Goal: Navigation & Orientation: Understand site structure

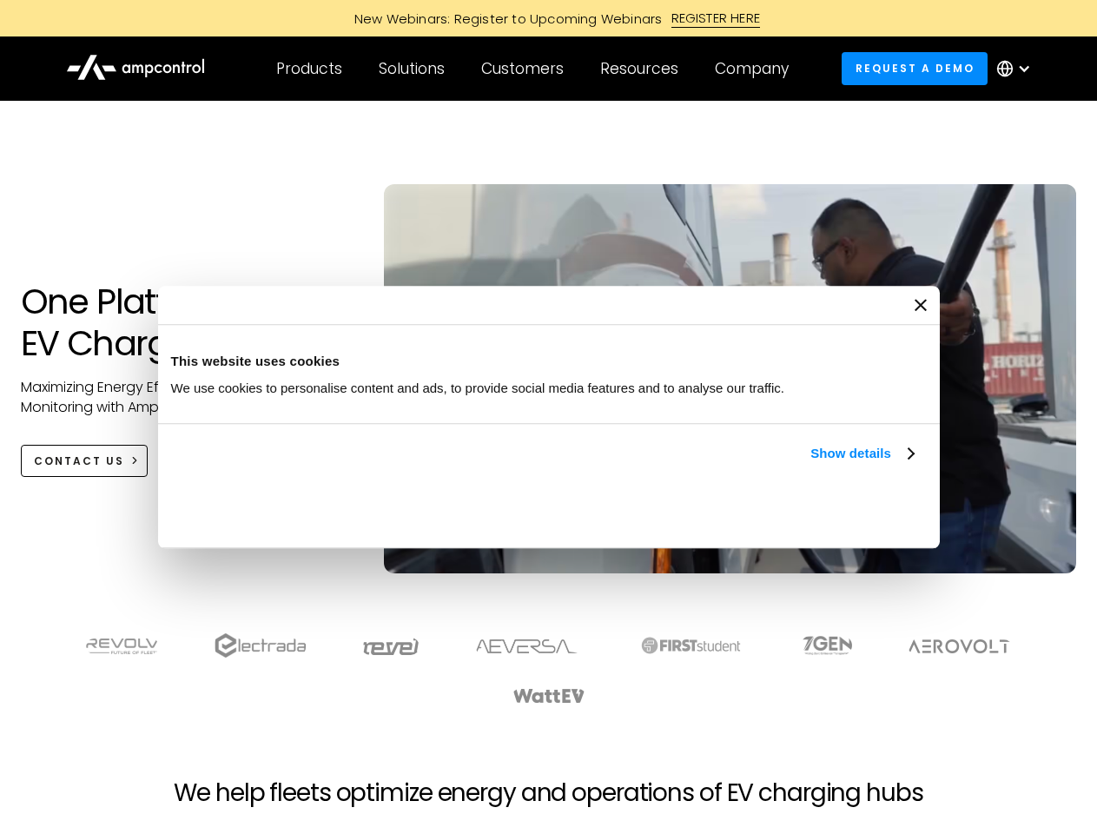
click at [811, 464] on link "Show details" at bounding box center [862, 453] width 103 height 21
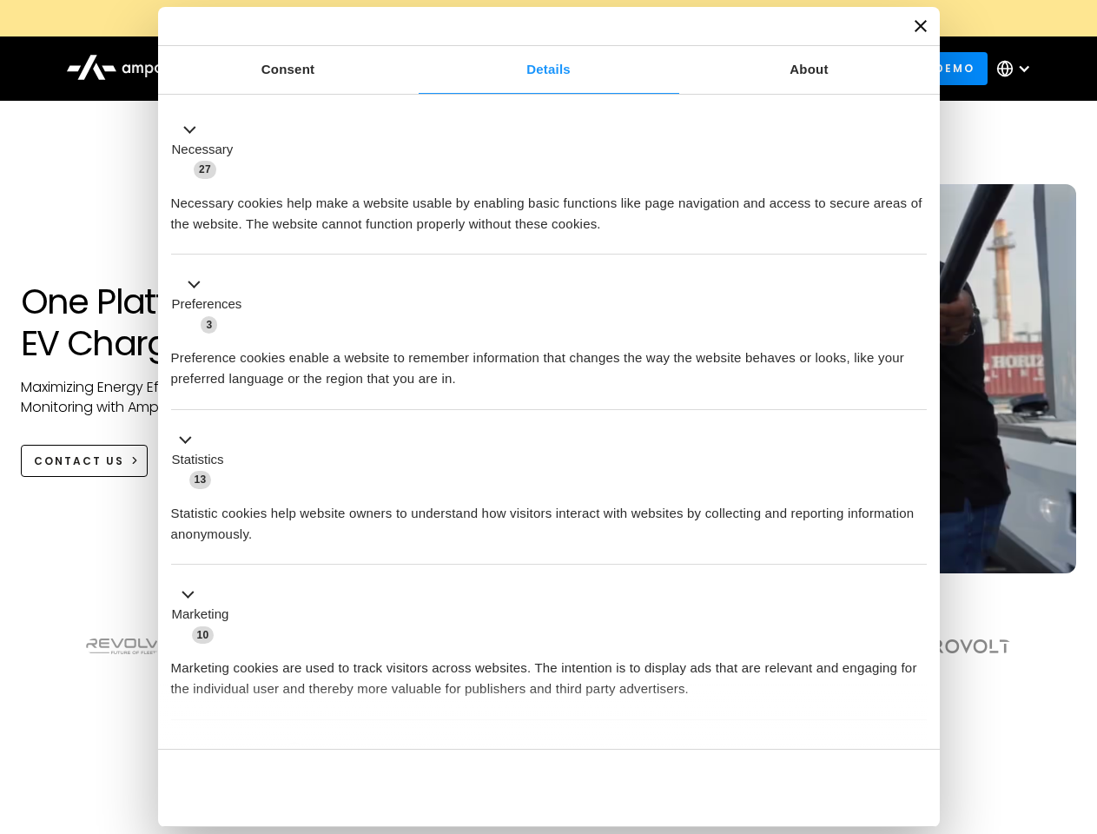
click at [916, 763] on button "Okay" at bounding box center [801, 788] width 249 height 50
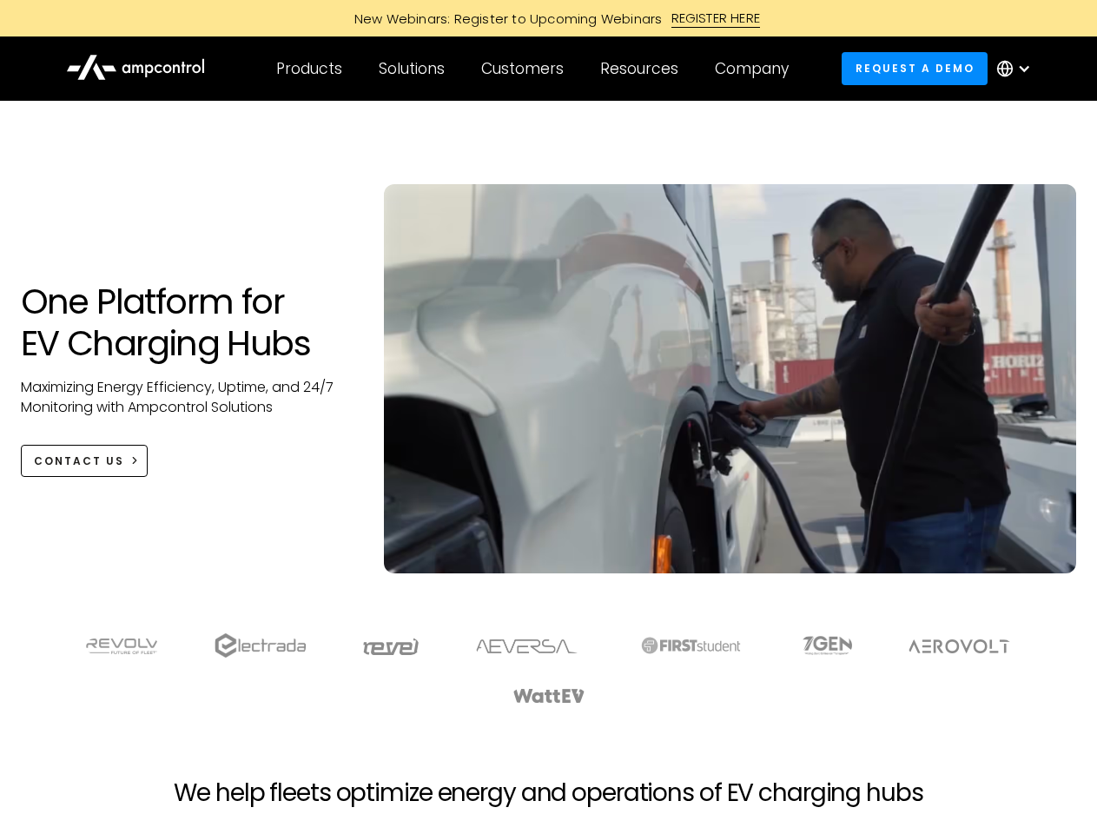
click at [1078, 700] on section at bounding box center [548, 669] width 1097 height 108
click at [534, 69] on div "Customers" at bounding box center [522, 68] width 83 height 19
click at [308, 69] on div "Products" at bounding box center [309, 68] width 66 height 19
click at [413, 69] on div "Solutions" at bounding box center [412, 68] width 66 height 19
click at [526, 69] on div "Customers" at bounding box center [522, 68] width 83 height 19
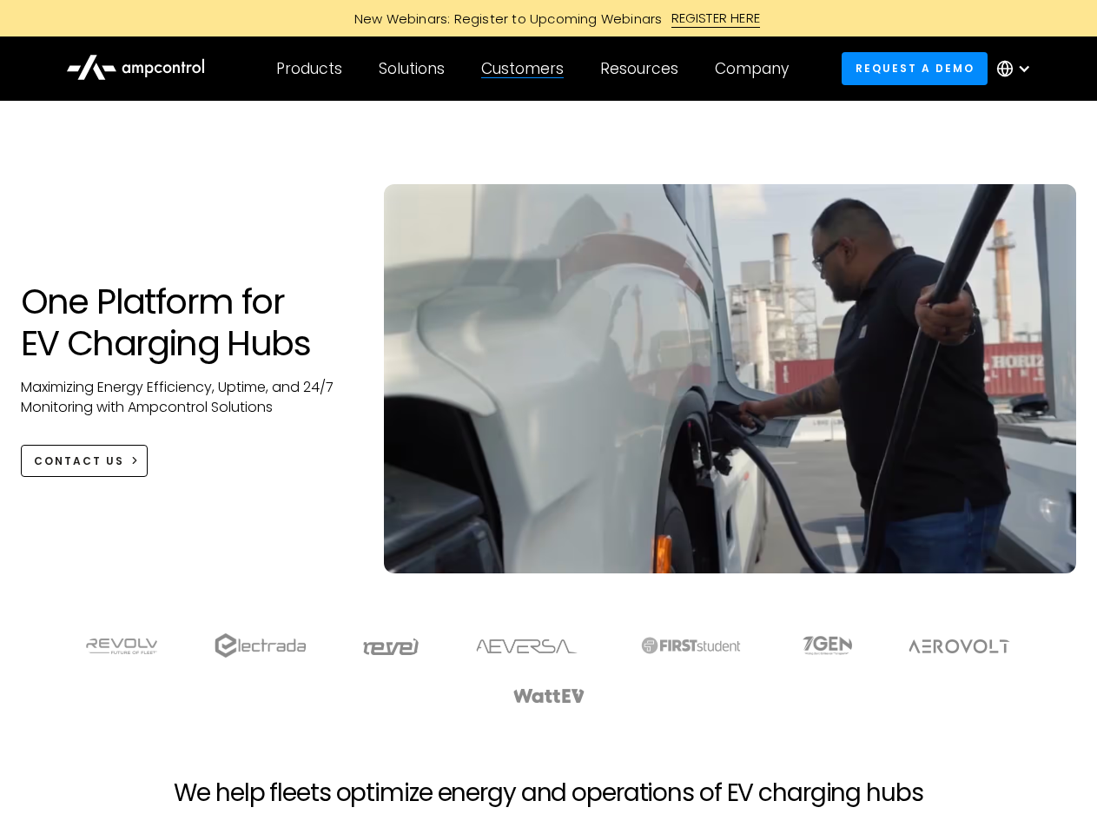
click at [643, 69] on div "Resources" at bounding box center [639, 68] width 78 height 19
click at [758, 69] on div "Company" at bounding box center [752, 68] width 74 height 19
click at [1018, 69] on div at bounding box center [1024, 69] width 14 height 14
